Goal: Task Accomplishment & Management: Complete application form

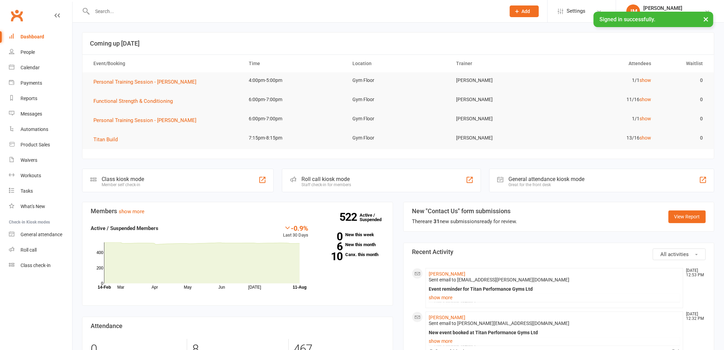
click at [536, 12] on button "Add" at bounding box center [524, 11] width 29 height 12
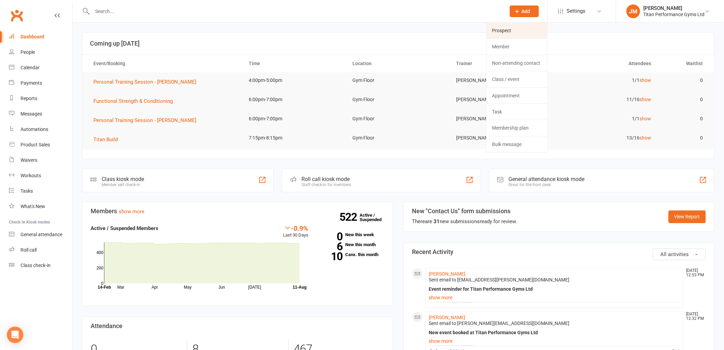
click at [524, 33] on link "Prospect" at bounding box center [517, 31] width 61 height 16
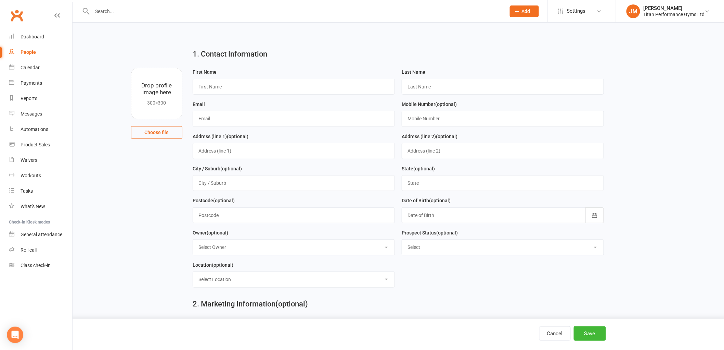
click at [312, 96] on div "First Name" at bounding box center [293, 84] width 209 height 32
click at [324, 86] on input "text" at bounding box center [294, 87] width 202 height 16
type input "[PERSON_NAME]"
type input "[PERSON_NAME][EMAIL_ADDRESS][DOMAIN_NAME]"
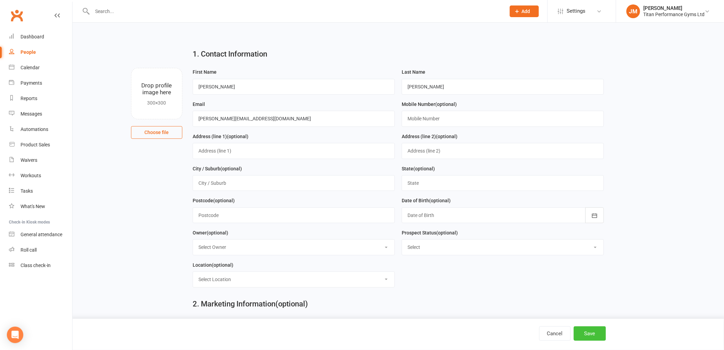
click at [584, 332] on button "Save" at bounding box center [590, 333] width 32 height 14
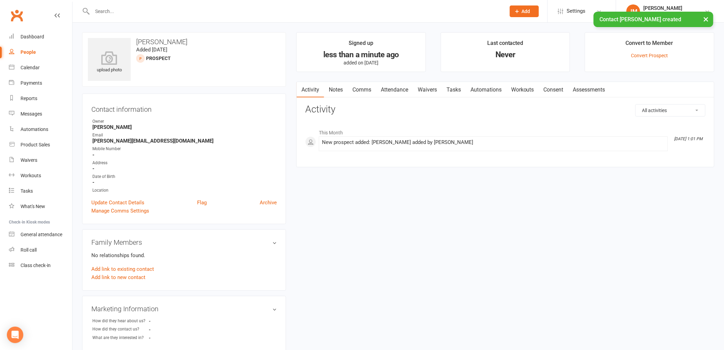
click at [536, 12] on div "× Contact [PERSON_NAME] created" at bounding box center [357, 12] width 715 height 0
click at [532, 9] on button "Add" at bounding box center [524, 11] width 29 height 12
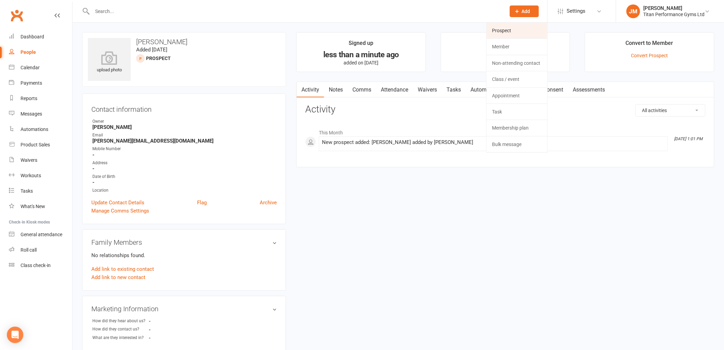
click at [521, 33] on link "Prospect" at bounding box center [517, 31] width 61 height 16
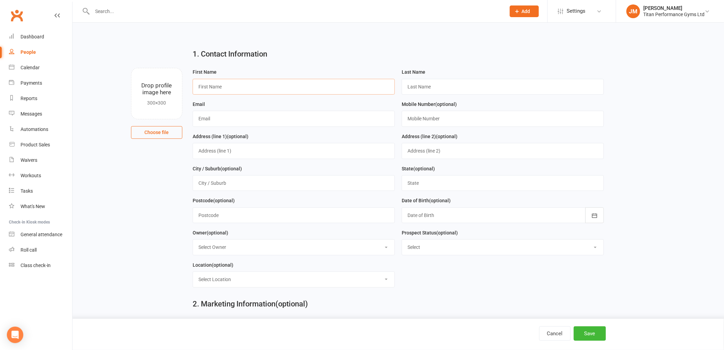
drag, startPoint x: 378, startPoint y: 87, endPoint x: 381, endPoint y: 87, distance: 3.4
click at [378, 87] on input "text" at bounding box center [294, 87] width 202 height 16
type input "kieran"
type input "[PERSON_NAME]"
type input "[EMAIL_ADDRESS][DOMAIN_NAME]"
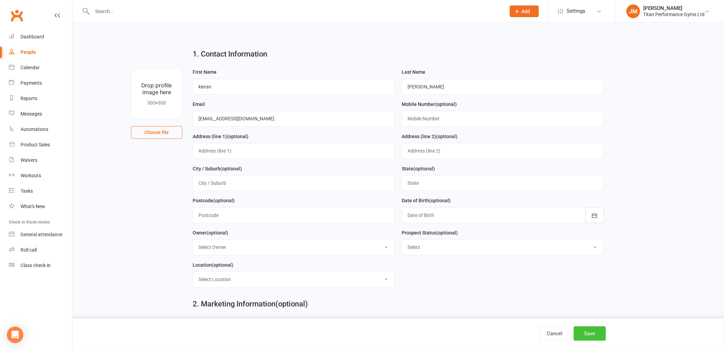
click at [583, 331] on button "Save" at bounding box center [590, 333] width 32 height 14
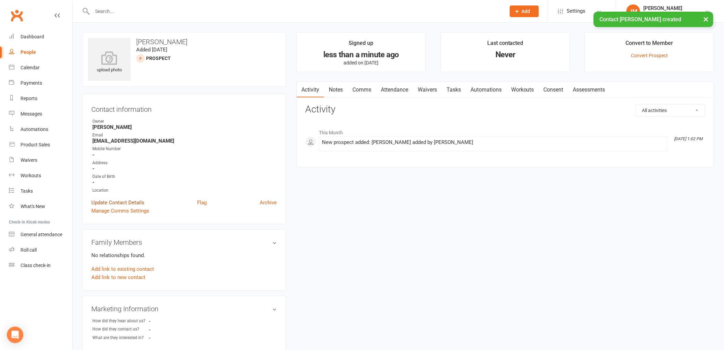
click at [129, 201] on link "Update Contact Details" at bounding box center [117, 202] width 53 height 8
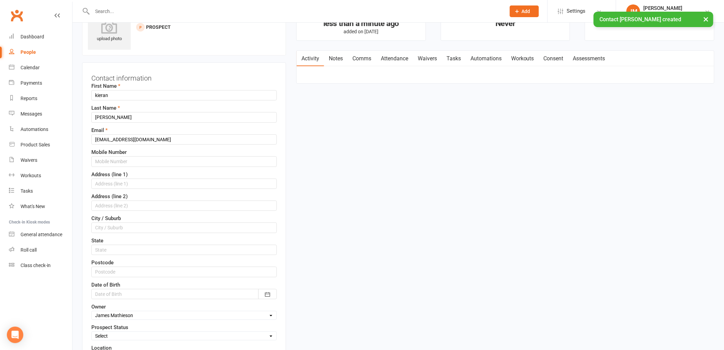
scroll to position [32, 0]
click at [112, 139] on input "[EMAIL_ADDRESS][DOMAIN_NAME]" at bounding box center [184, 138] width 186 height 10
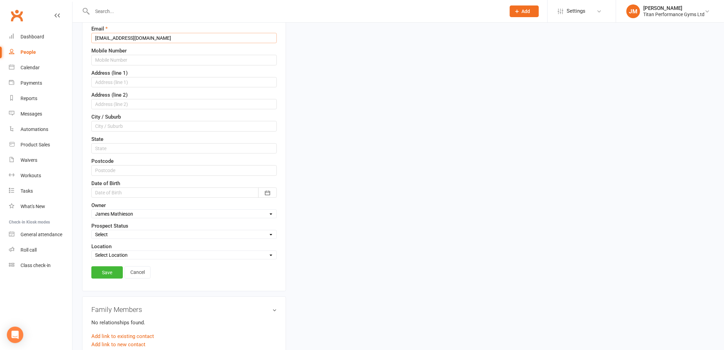
scroll to position [261, 0]
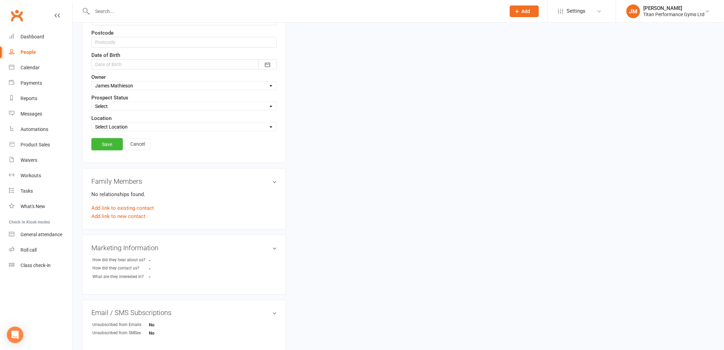
type input "[EMAIL_ADDRESS][DOMAIN_NAME]"
click at [107, 142] on link "Save" at bounding box center [106, 144] width 31 height 12
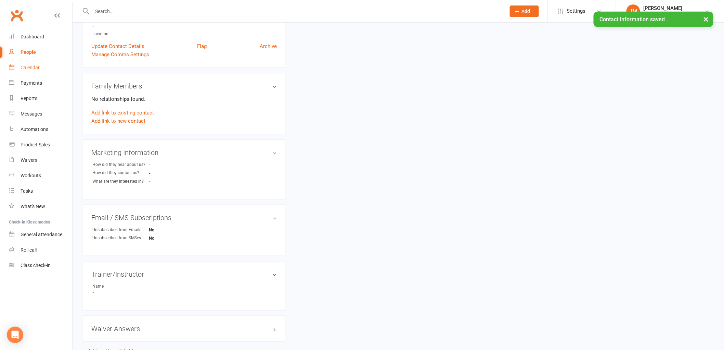
scroll to position [121, 0]
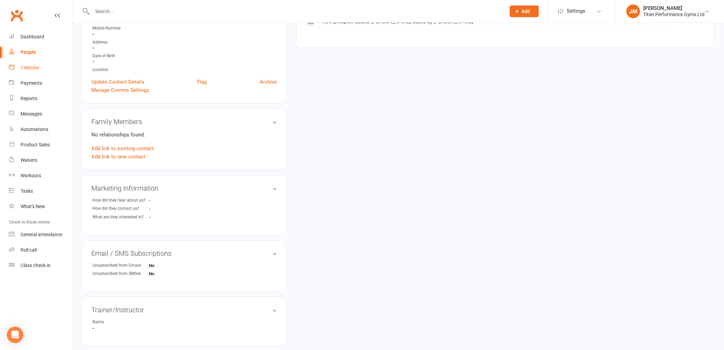
drag, startPoint x: 29, startPoint y: 69, endPoint x: 47, endPoint y: 79, distance: 20.2
click at [29, 69] on div "Calendar" at bounding box center [30, 67] width 19 height 5
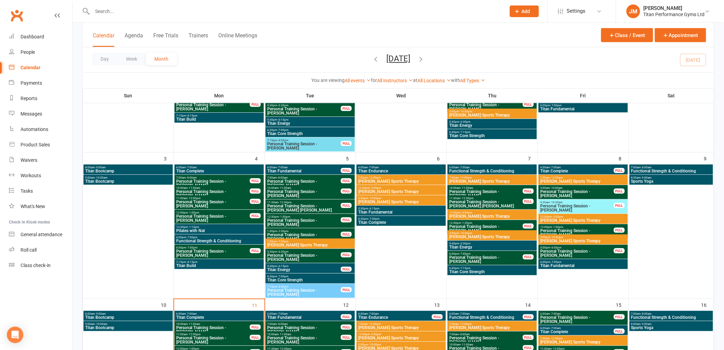
scroll to position [190, 0]
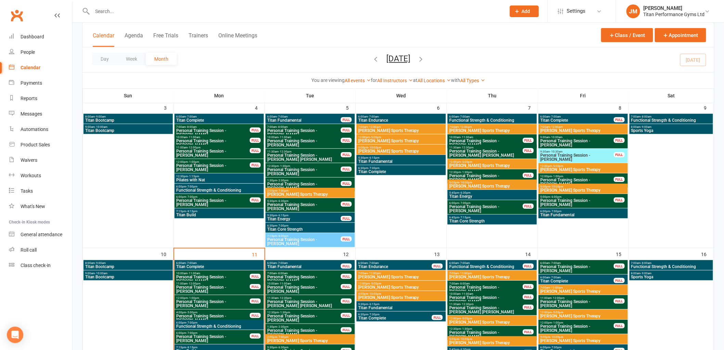
click at [42, 28] on div "Clubworx" at bounding box center [36, 19] width 72 height 25
click at [40, 32] on link "Dashboard" at bounding box center [40, 36] width 63 height 15
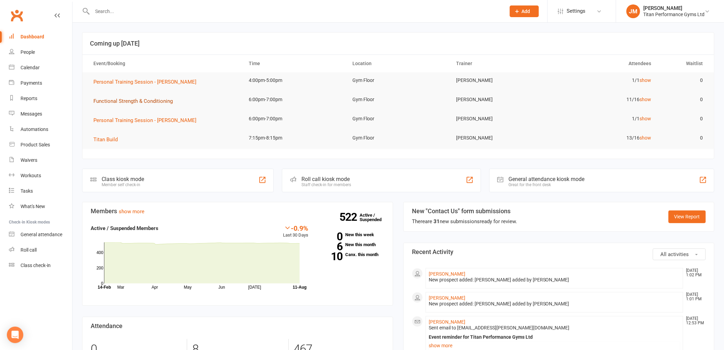
click at [160, 102] on span "Functional Strength & Conditioning" at bounding box center [132, 101] width 79 height 6
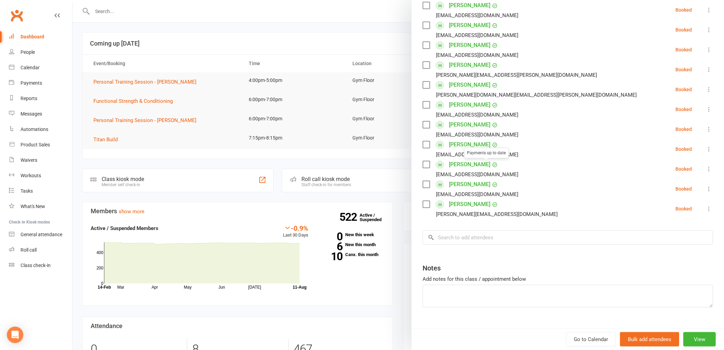
scroll to position [141, 0]
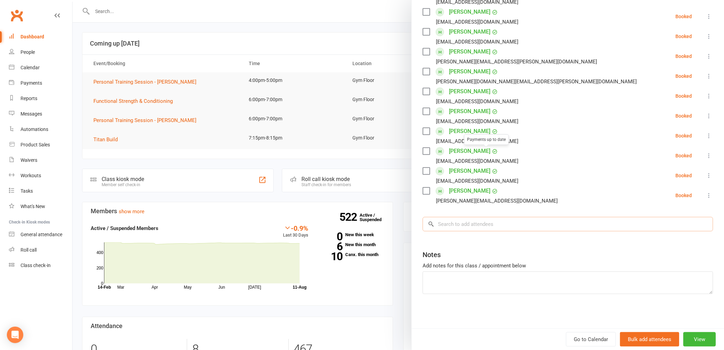
click at [476, 229] on input "search" at bounding box center [568, 224] width 291 height 14
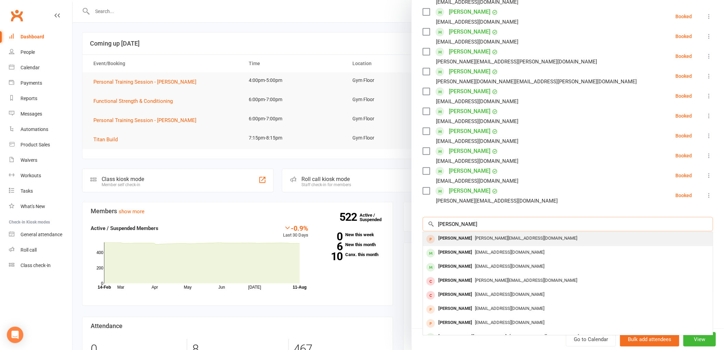
type input "[PERSON_NAME]"
click at [493, 237] on span "[PERSON_NAME][EMAIL_ADDRESS][DOMAIN_NAME]" at bounding box center [526, 237] width 102 height 5
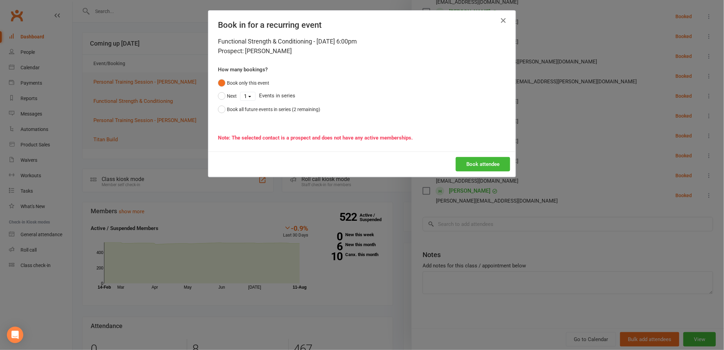
click at [482, 174] on div "Book attendee" at bounding box center [361, 163] width 307 height 25
click at [480, 165] on button "Book attendee" at bounding box center [483, 164] width 54 height 14
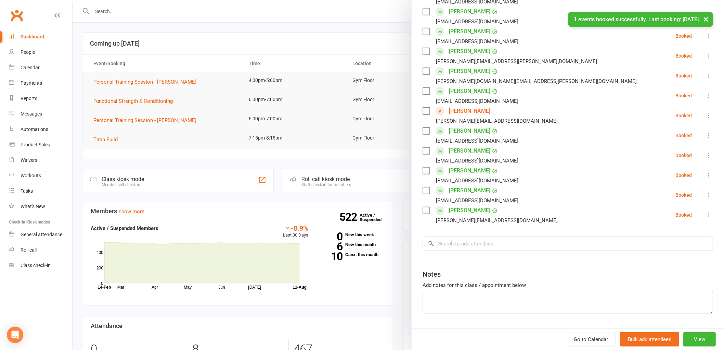
click at [124, 99] on div at bounding box center [399, 175] width 652 height 350
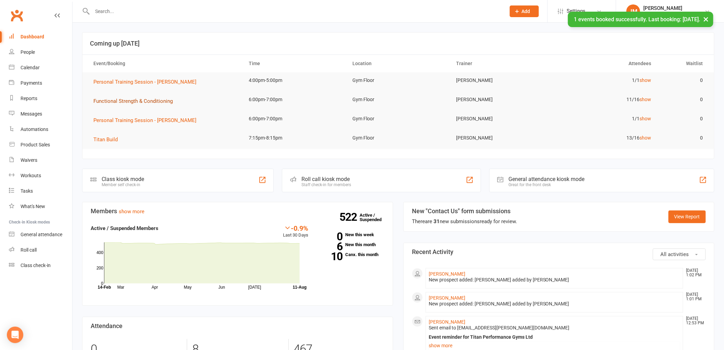
click at [124, 99] on span "Functional Strength & Conditioning" at bounding box center [132, 101] width 79 height 6
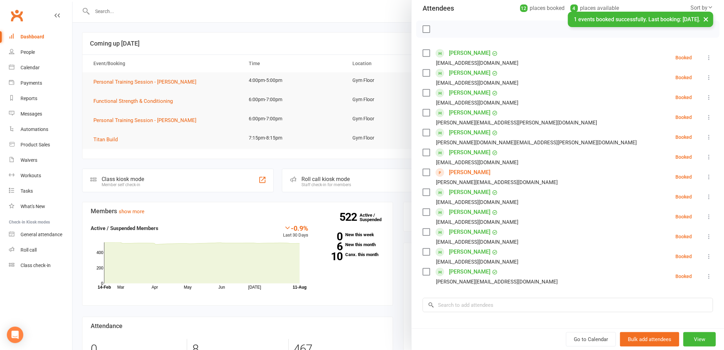
scroll to position [152, 0]
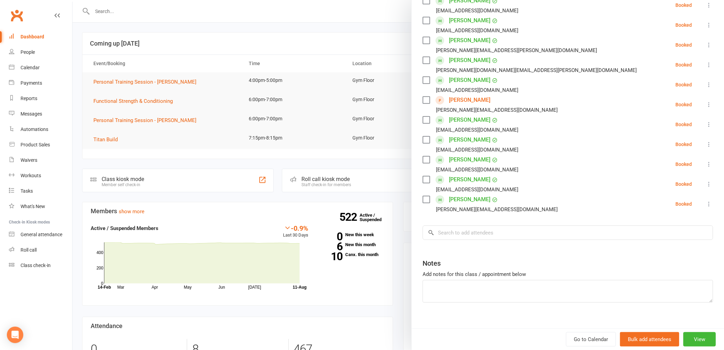
drag, startPoint x: 251, startPoint y: 136, endPoint x: 88, endPoint y: 129, distance: 163.4
click at [218, 138] on div at bounding box center [399, 175] width 652 height 350
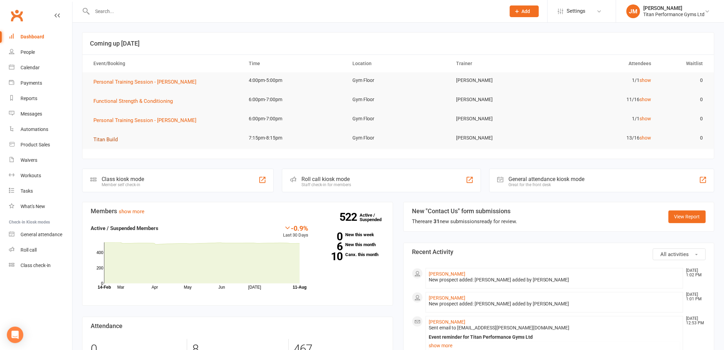
click at [105, 139] on span "Titan Build" at bounding box center [105, 139] width 24 height 6
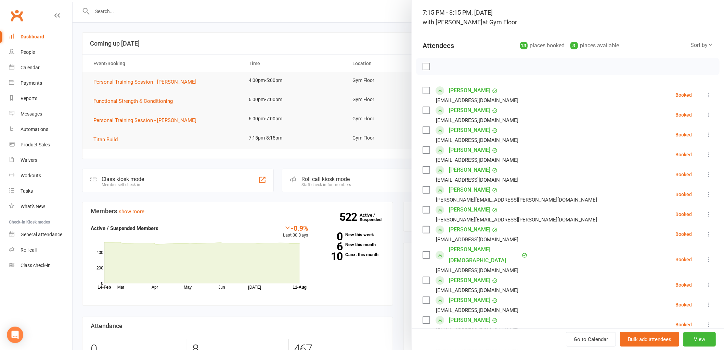
scroll to position [180, 0]
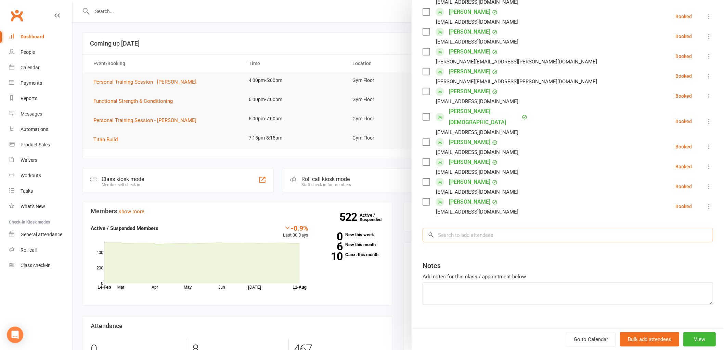
click at [483, 228] on input "search" at bounding box center [568, 235] width 291 height 14
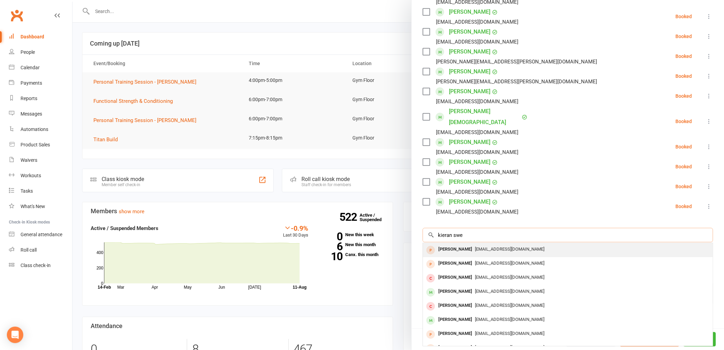
type input "kieran swe"
click at [480, 244] on div "[EMAIL_ADDRESS][DOMAIN_NAME]" at bounding box center [568, 249] width 284 height 10
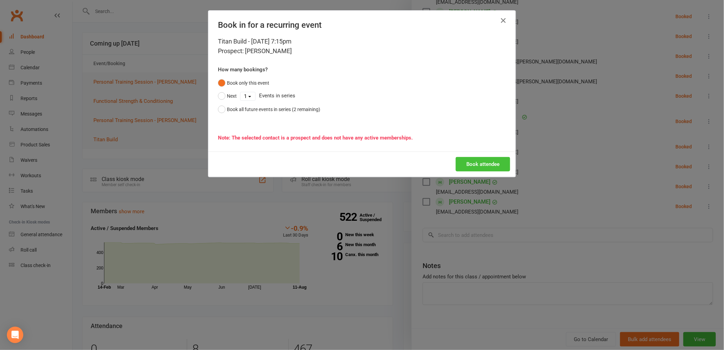
click at [474, 160] on button "Book attendee" at bounding box center [483, 164] width 54 height 14
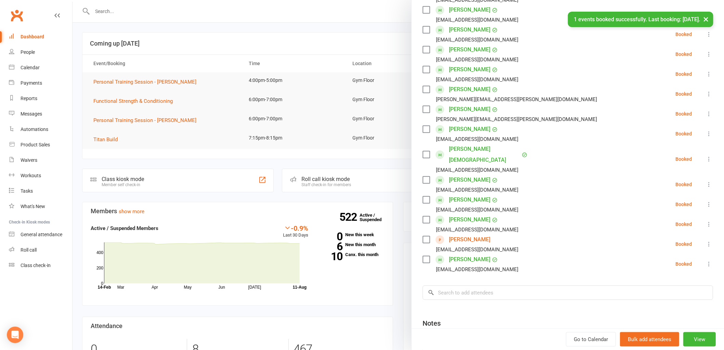
scroll to position [200, 0]
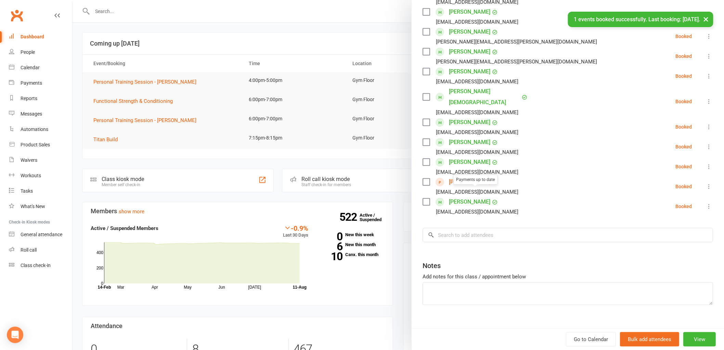
click at [465, 176] on link "[PERSON_NAME]" at bounding box center [469, 181] width 41 height 11
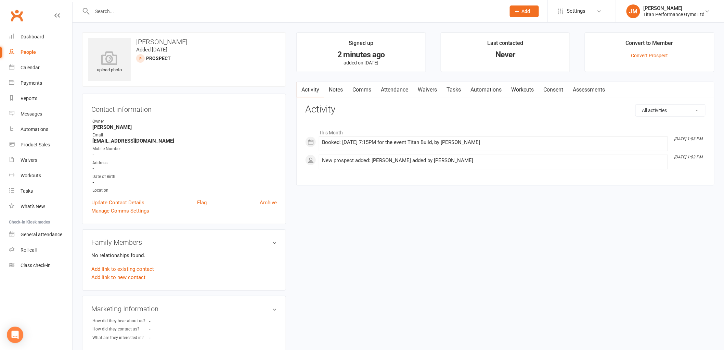
click at [433, 87] on link "Waivers" at bounding box center [427, 90] width 29 height 16
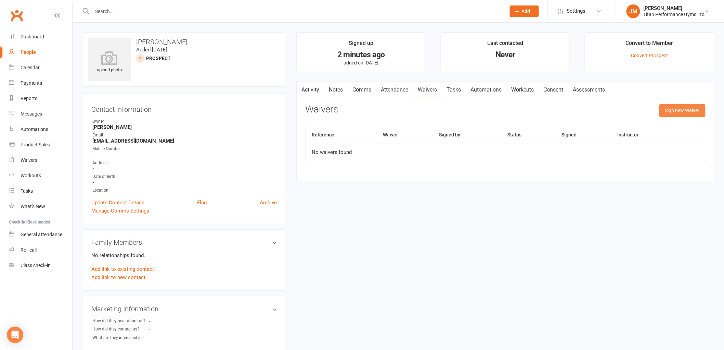
click at [677, 109] on button "Sign new Waiver" at bounding box center [683, 110] width 46 height 12
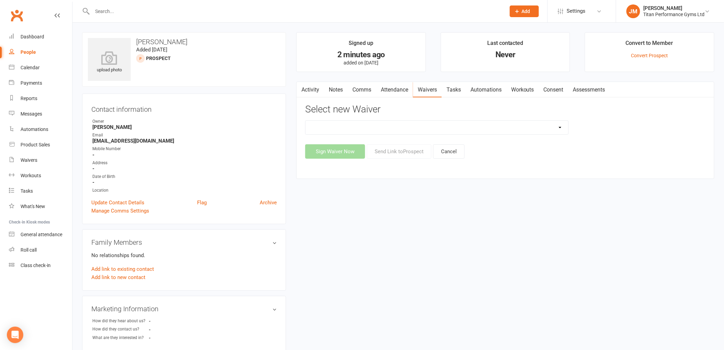
click at [447, 125] on select "Titan Founding Member Waiver Titan Performance 14Day FREE Trial Waiver Titan Pe…" at bounding box center [437, 128] width 263 height 14
select select "6093"
click at [306, 121] on select "Titan Founding Member Waiver Titan Performance 14Day FREE Trial Waiver Titan Pe…" at bounding box center [437, 128] width 263 height 14
click at [402, 157] on button "Send Link to [GEOGRAPHIC_DATA]" at bounding box center [399, 151] width 65 height 14
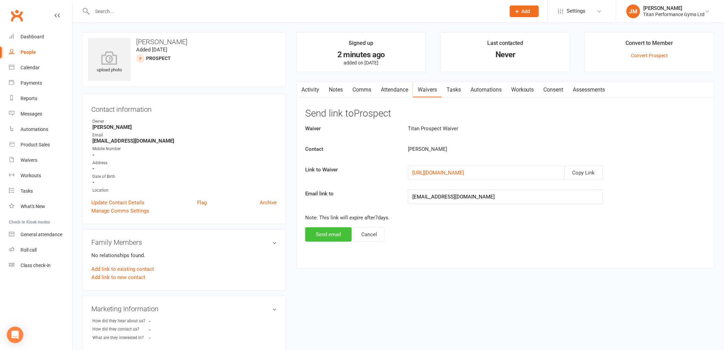
click at [334, 235] on button "Send email" at bounding box center [328, 234] width 47 height 14
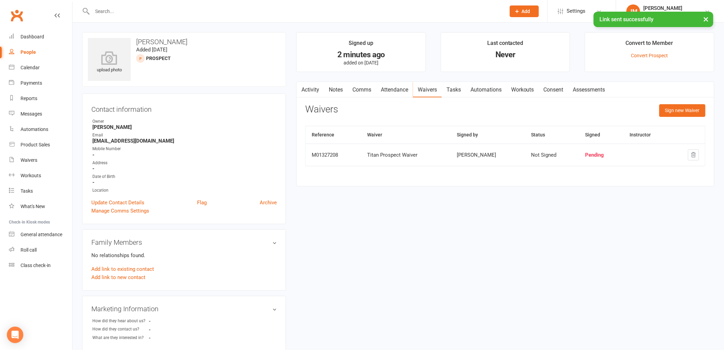
click at [21, 12] on div "× Link sent successfully" at bounding box center [357, 12] width 715 height 0
click at [20, 33] on link "Dashboard" at bounding box center [40, 36] width 63 height 15
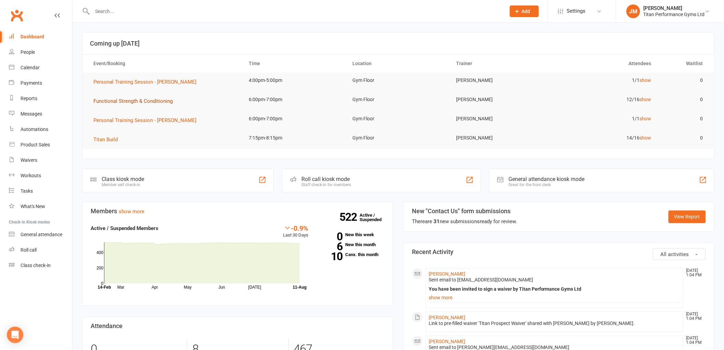
click at [142, 100] on span "Functional Strength & Conditioning" at bounding box center [132, 101] width 79 height 6
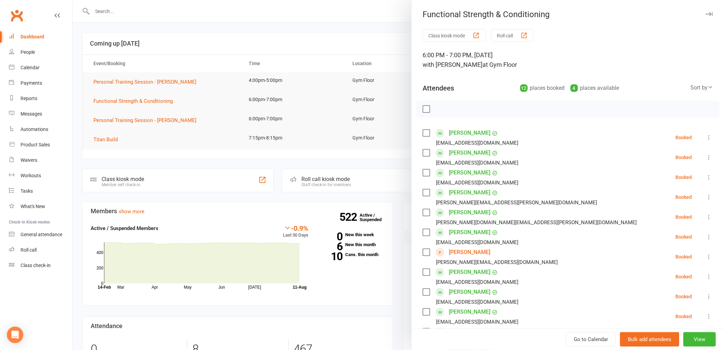
click at [458, 248] on link "[PERSON_NAME]" at bounding box center [469, 251] width 41 height 11
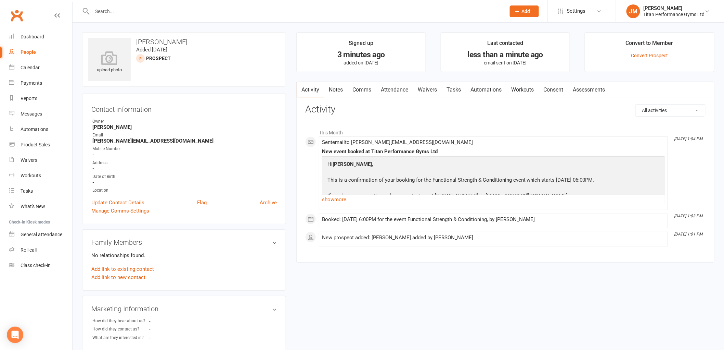
click at [423, 89] on link "Waivers" at bounding box center [427, 90] width 29 height 16
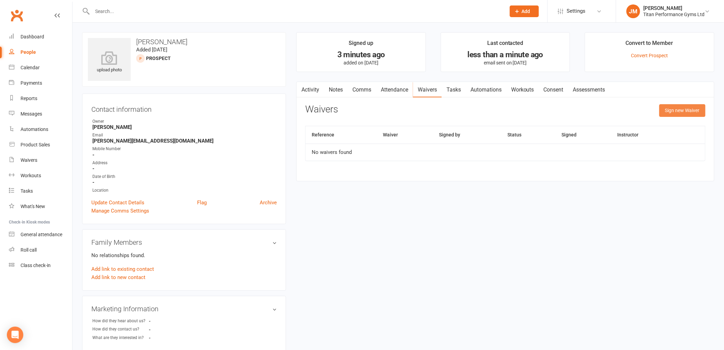
click at [690, 110] on button "Sign new Waiver" at bounding box center [683, 110] width 46 height 12
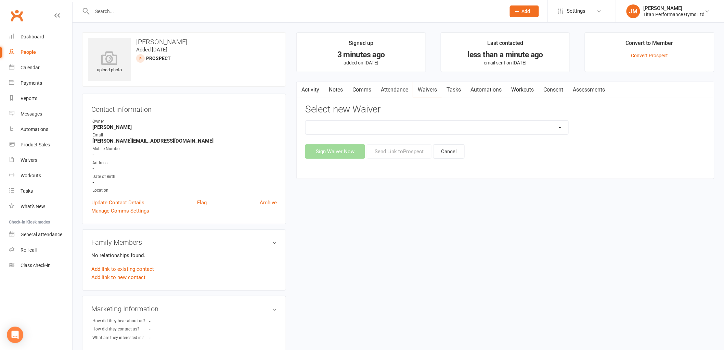
click at [379, 128] on select "Titan Founding Member Waiver Titan Performance 14Day FREE Trial Waiver Titan Pe…" at bounding box center [437, 128] width 263 height 14
select select "6093"
click at [306, 121] on select "Titan Founding Member Waiver Titan Performance 14Day FREE Trial Waiver Titan Pe…" at bounding box center [437, 128] width 263 height 14
click at [403, 159] on button "Send Link to [GEOGRAPHIC_DATA]" at bounding box center [399, 151] width 65 height 14
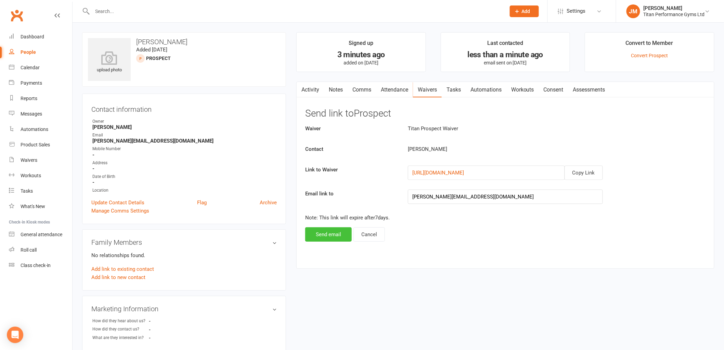
click at [346, 241] on button "Send email" at bounding box center [328, 234] width 47 height 14
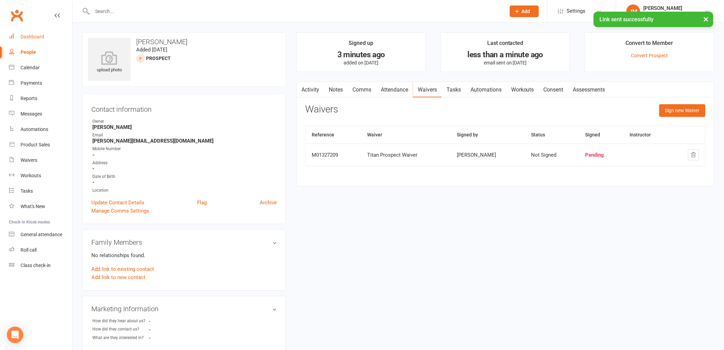
click at [46, 38] on link "Dashboard" at bounding box center [40, 36] width 63 height 15
